Goal: Find specific page/section: Find specific page/section

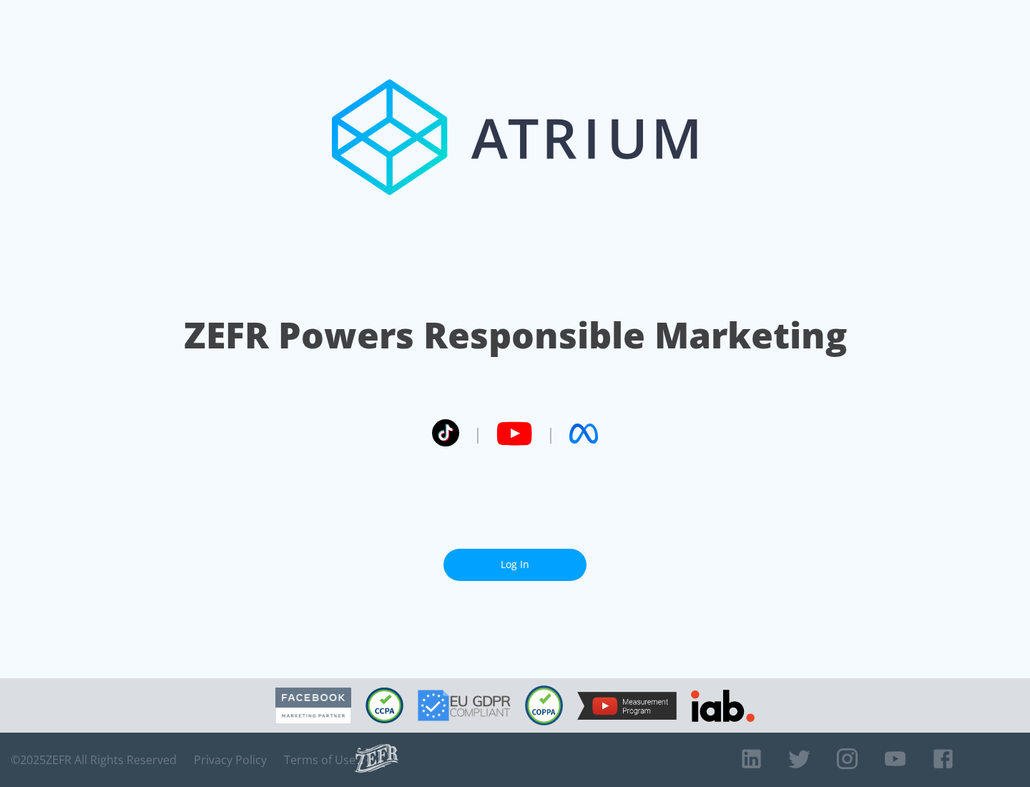
click at [515, 564] on link "Log In" at bounding box center [515, 565] width 143 height 32
